Goal: Check status: Check status

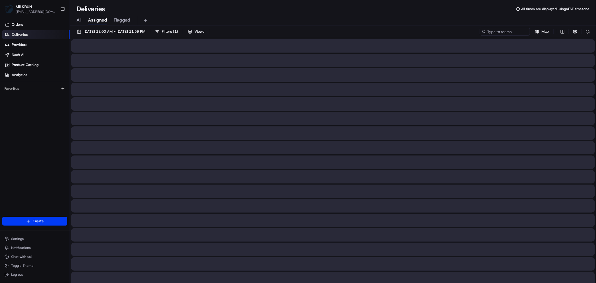
click at [79, 22] on span "All" at bounding box center [79, 20] width 5 height 7
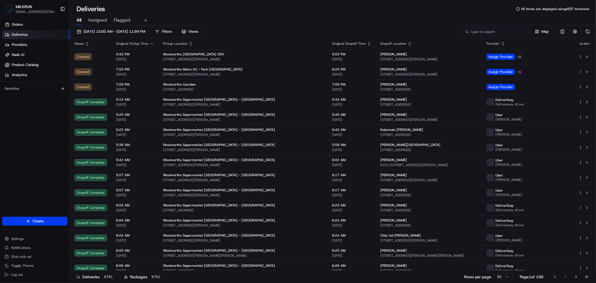
click at [498, 32] on input at bounding box center [496, 32] width 67 height 8
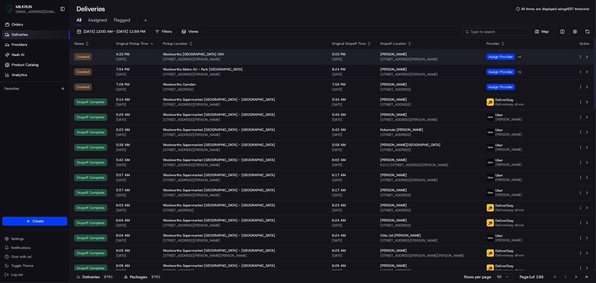
paste input "277f6c18-7469-4771-9329-e2573fbd8a91"
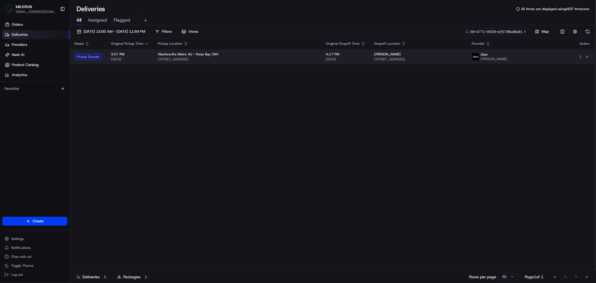
type input "277f6c18-7469-4771-9329-e2573fbd8a91"
click at [211, 54] on span "Woolworths Metro AU - Rose Bay CNV" at bounding box center [188, 54] width 61 height 4
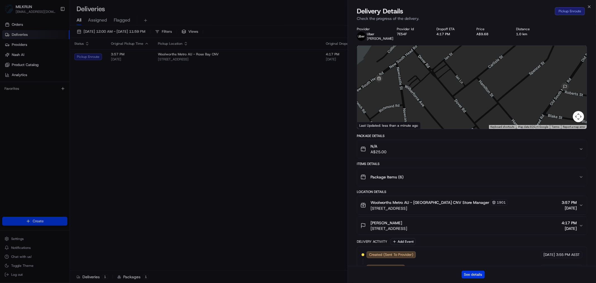
click at [471, 273] on button "See details" at bounding box center [473, 274] width 23 height 8
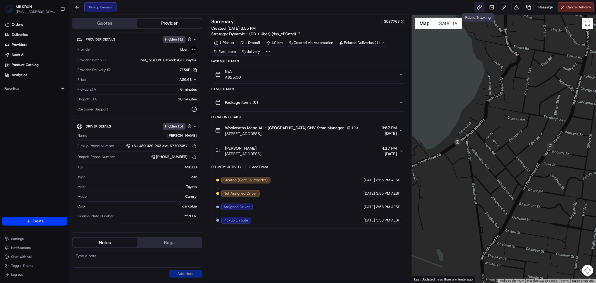
click at [477, 8] on link at bounding box center [479, 7] width 10 height 10
